Goal: Transaction & Acquisition: Purchase product/service

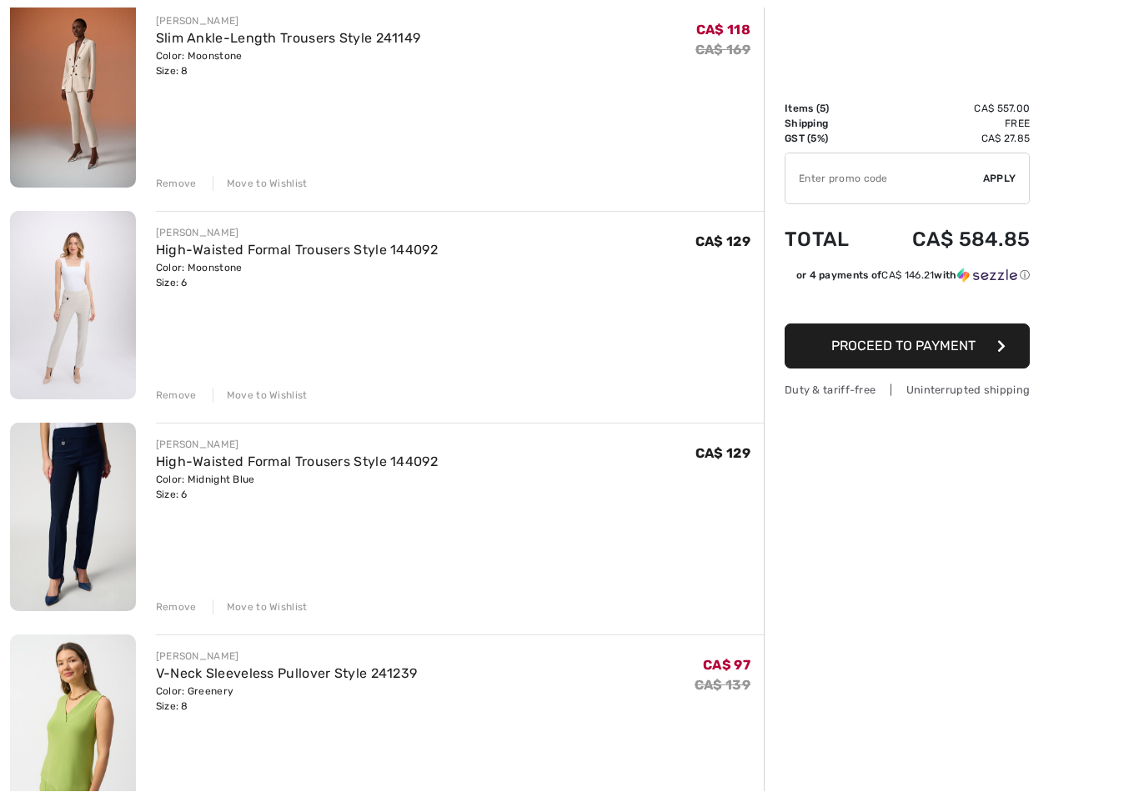
scroll to position [219, 0]
click at [176, 387] on div "Remove Move to Wishlist" at bounding box center [460, 393] width 608 height 18
click at [174, 594] on div "[PERSON_NAME] High-Waisted Formal Trousers Style 144092 Color: Midnight Blue Si…" at bounding box center [460, 519] width 608 height 192
click at [178, 401] on div "Remove" at bounding box center [176, 395] width 41 height 15
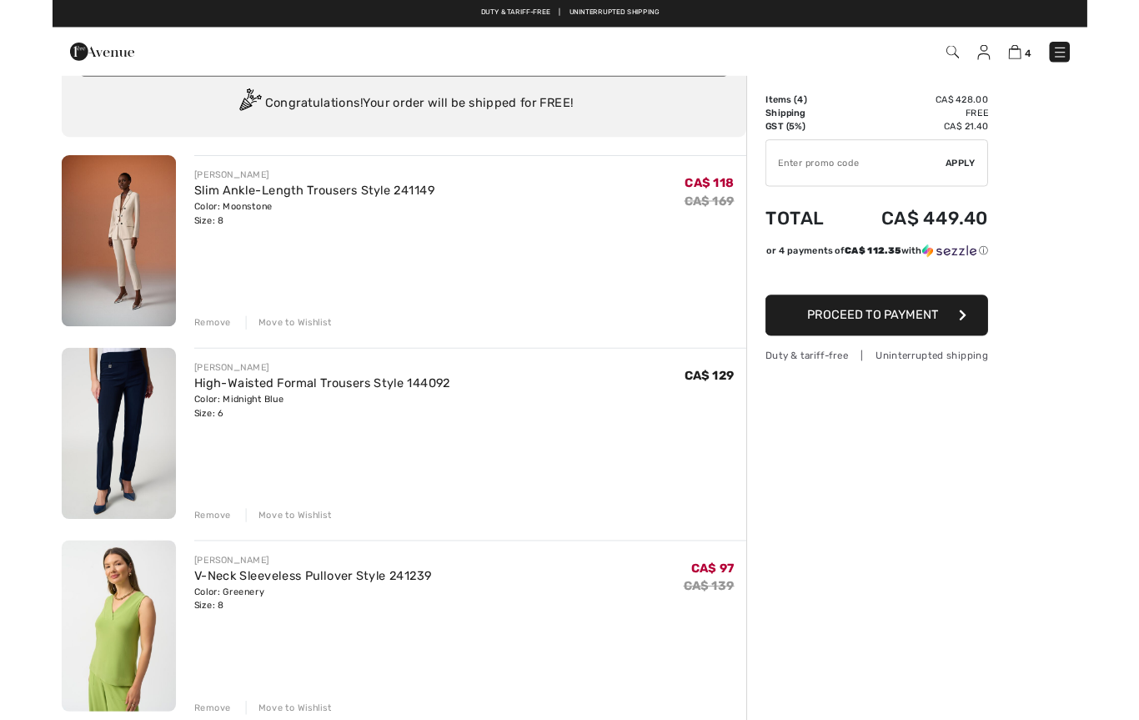
scroll to position [120, 0]
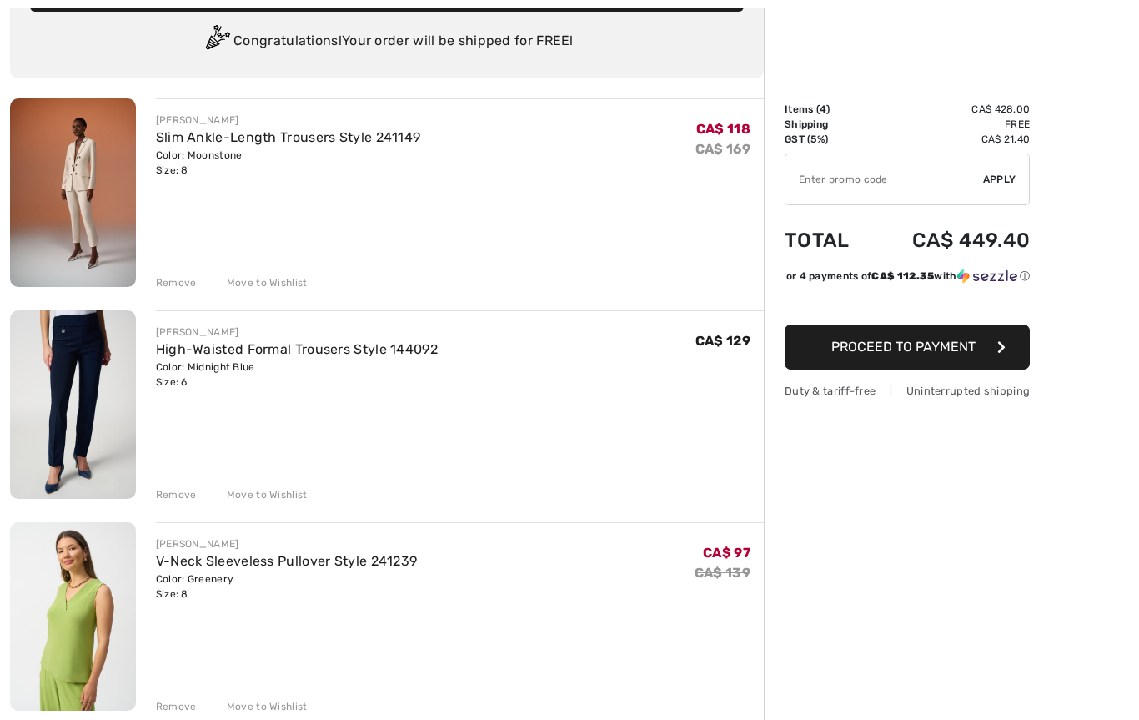
click at [178, 281] on div "Remove" at bounding box center [176, 282] width 41 height 15
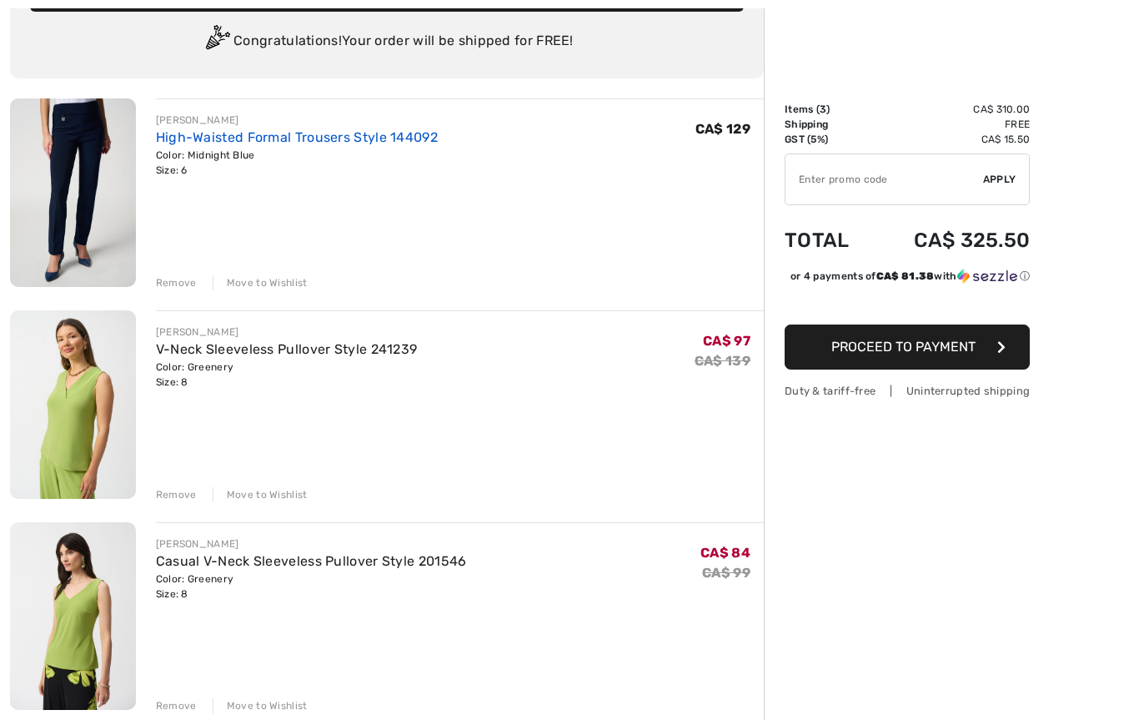
click at [226, 143] on link "High-Waisted Formal Trousers Style 144092" at bounding box center [297, 137] width 282 height 16
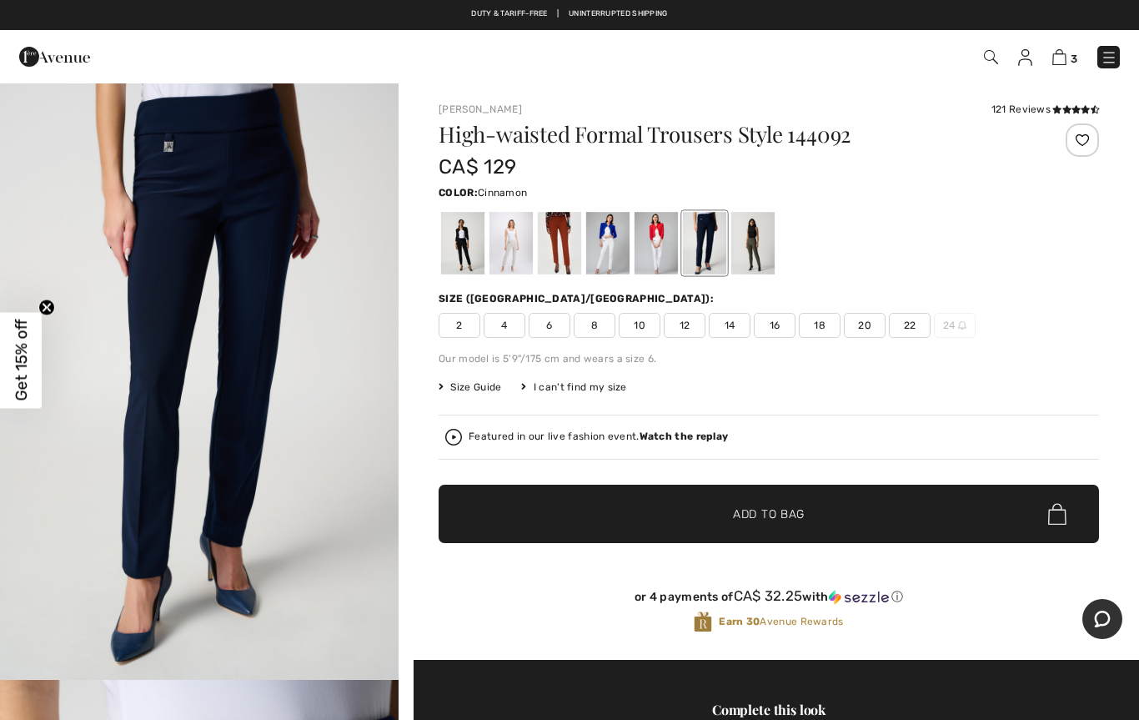
click at [556, 241] on div at bounding box center [559, 243] width 43 height 63
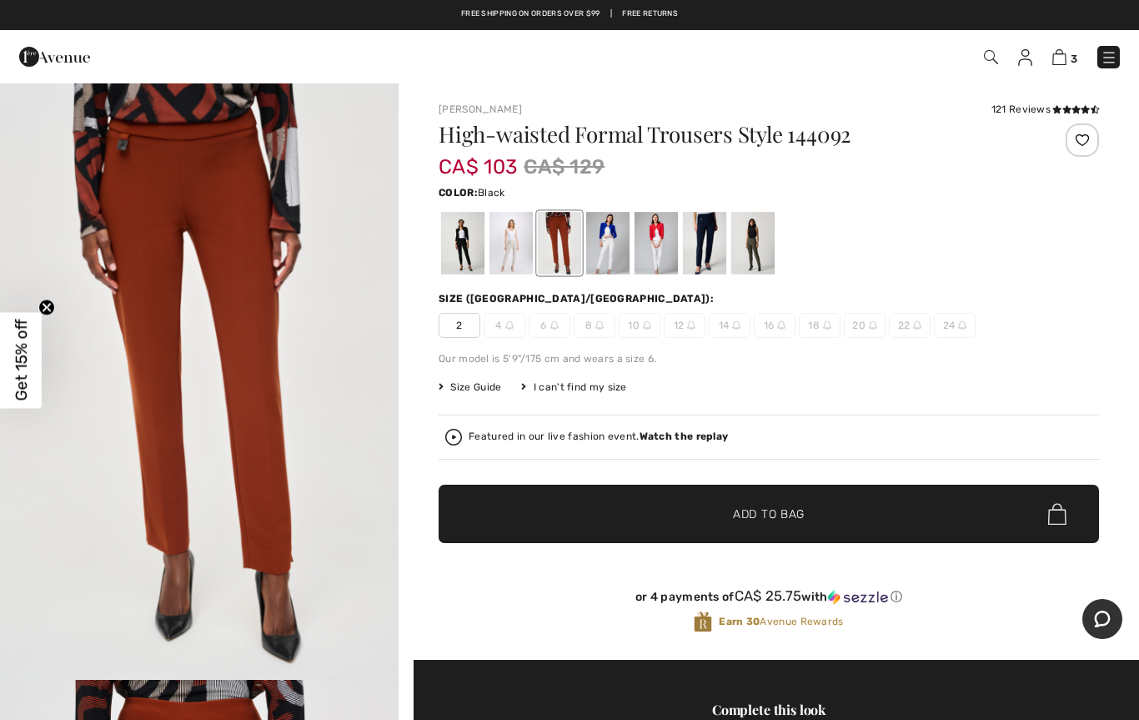
click at [464, 248] on div at bounding box center [462, 243] width 43 height 63
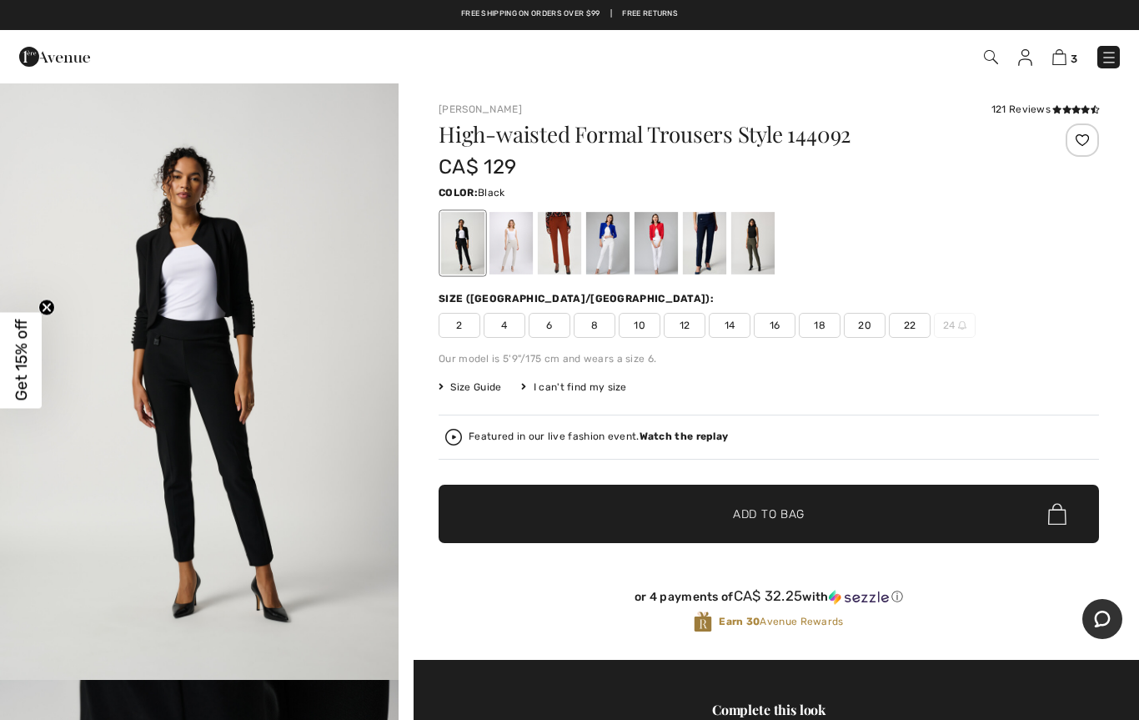
click at [551, 317] on span "6" at bounding box center [550, 325] width 42 height 25
click at [794, 508] on span "Add to Bag" at bounding box center [769, 514] width 72 height 18
click at [1058, 55] on img at bounding box center [1059, 57] width 14 height 16
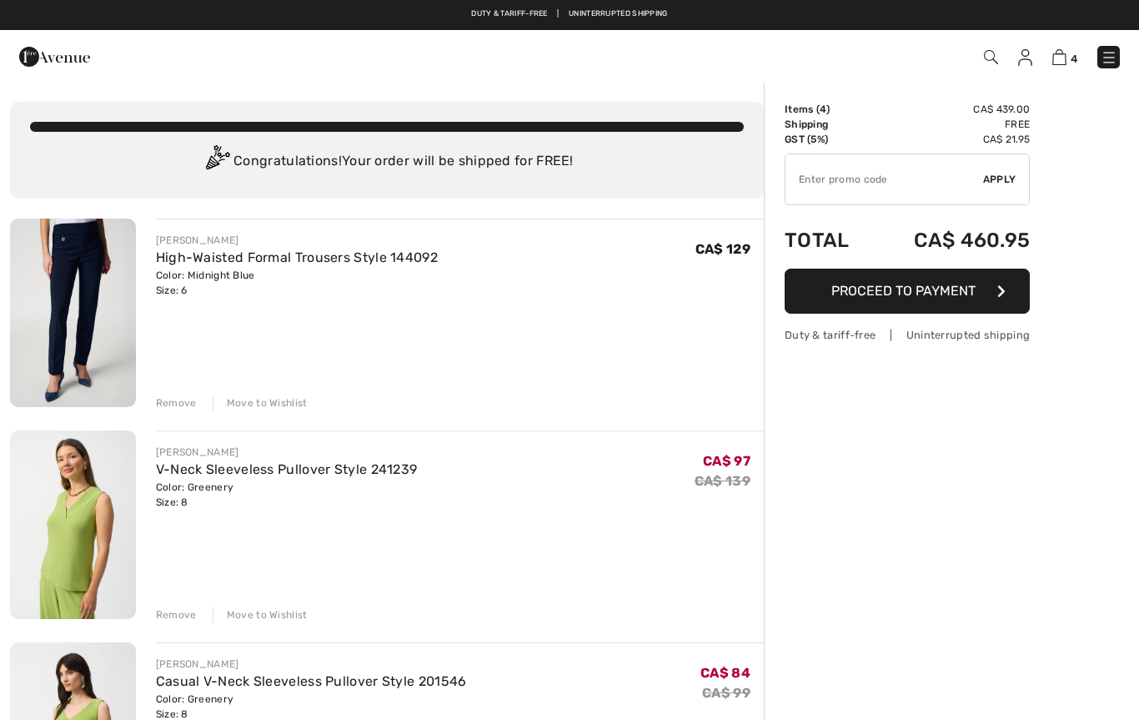
checkbox input "true"
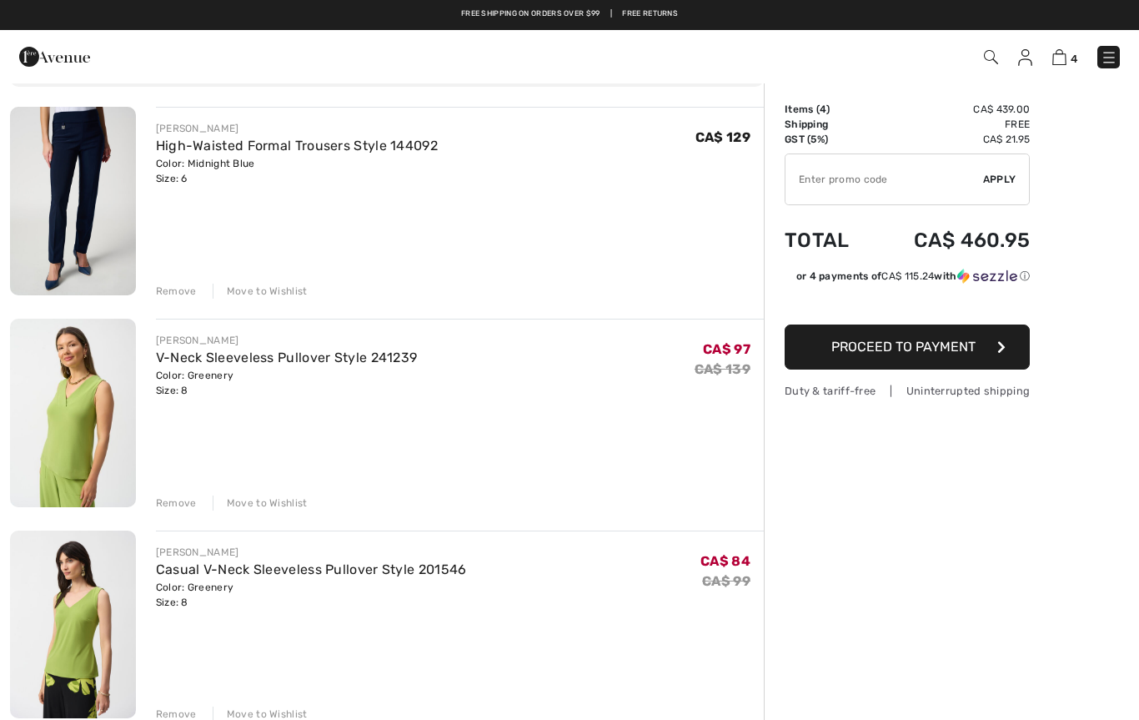
scroll to position [111, 0]
click at [165, 288] on div "Remove" at bounding box center [176, 291] width 41 height 15
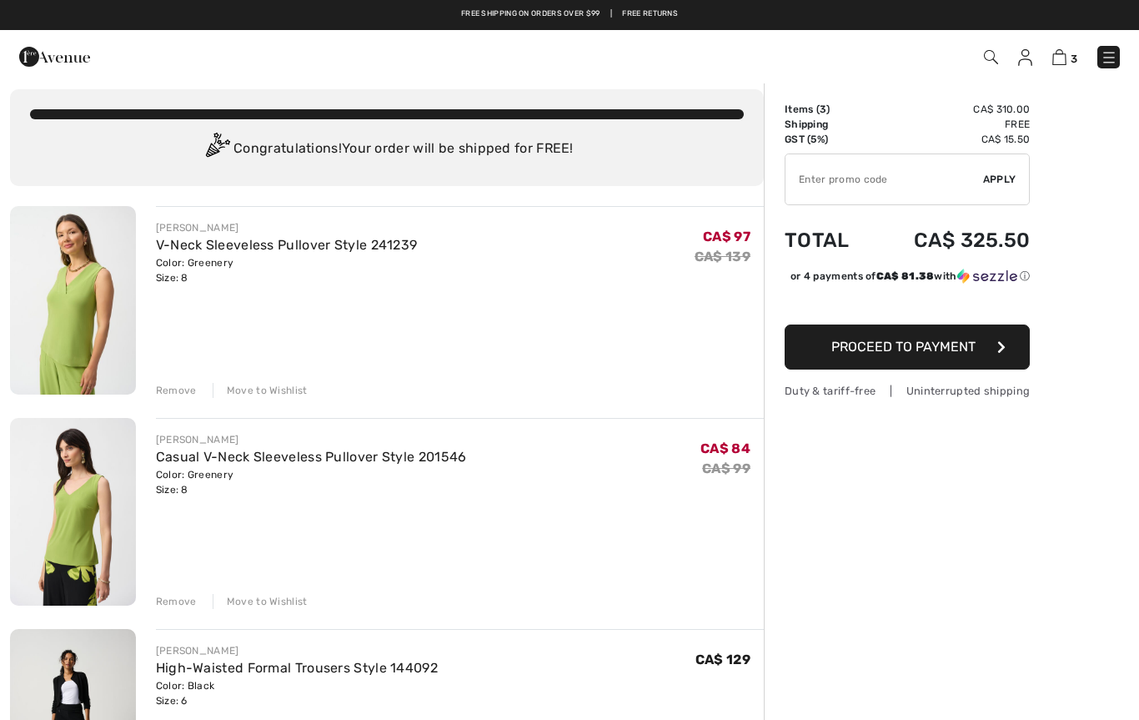
scroll to position [0, 0]
